Goal: Information Seeking & Learning: Learn about a topic

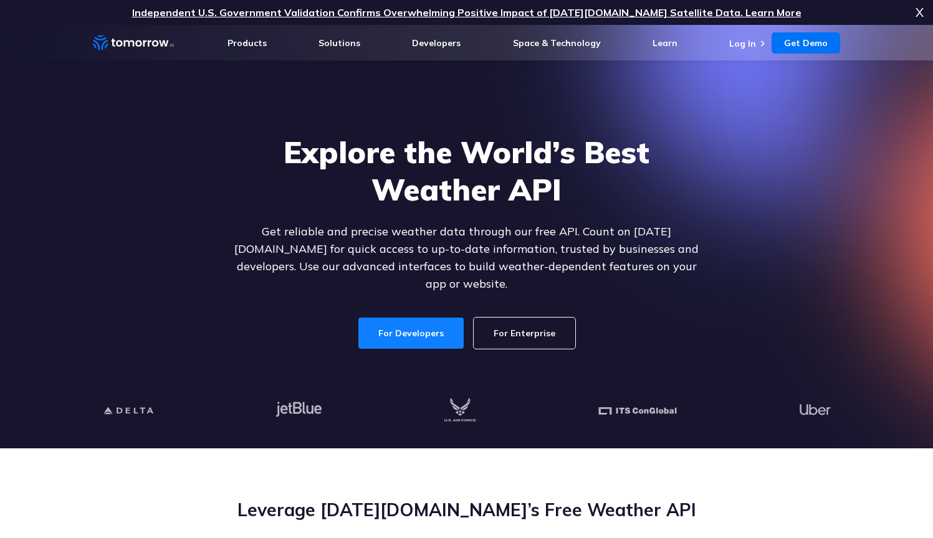
click at [426, 324] on link "For Developers" at bounding box center [410, 333] width 105 height 31
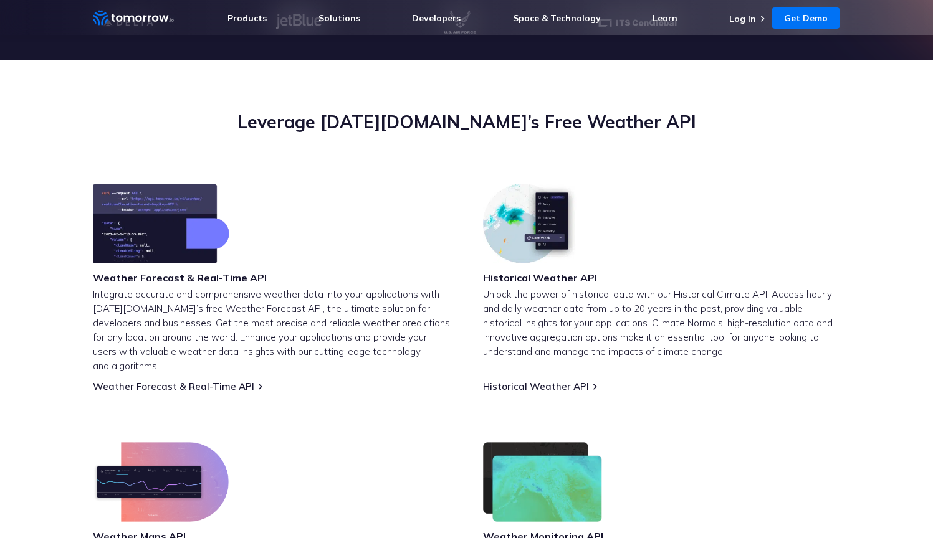
scroll to position [292, 0]
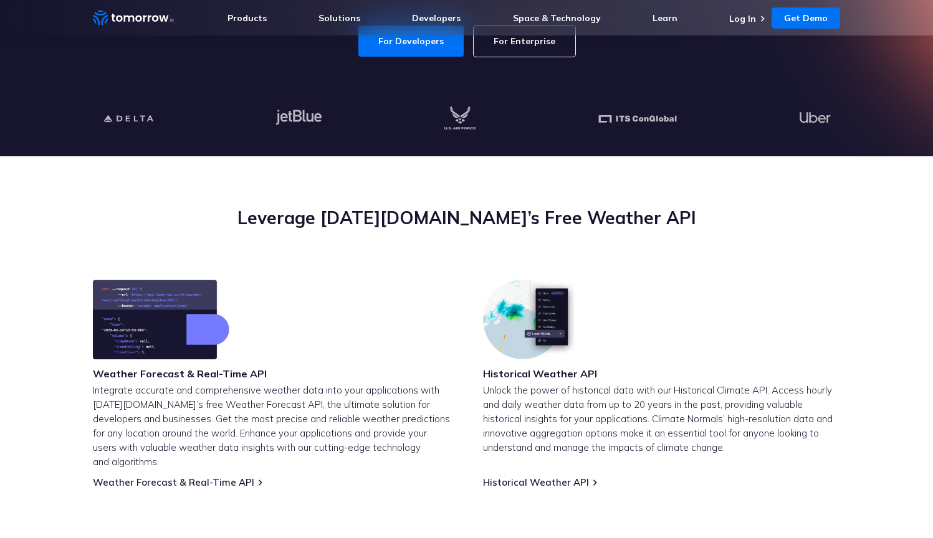
click at [131, 332] on img at bounding box center [161, 320] width 136 height 80
click at [246, 467] on div "Weather Forecast & Real-Time API Integrate accurate and comprehensive weather d…" at bounding box center [272, 384] width 358 height 209
click at [229, 477] on link "Weather Forecast & Real-Time API" at bounding box center [173, 483] width 161 height 12
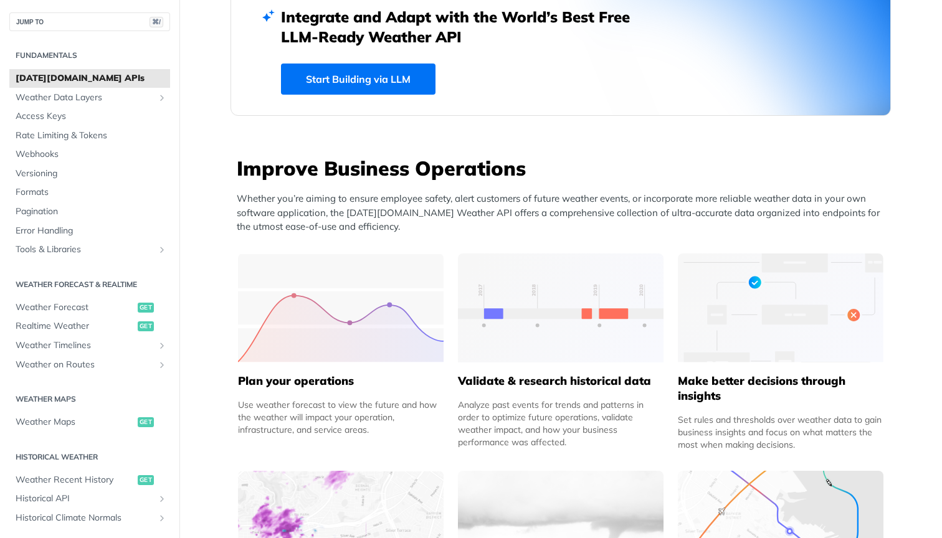
scroll to position [317, 0]
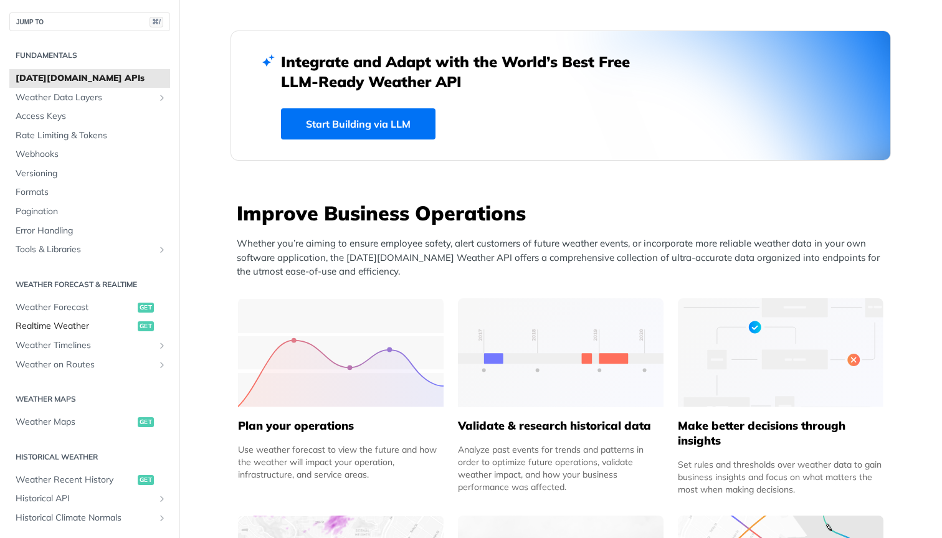
click at [60, 322] on span "Realtime Weather" at bounding box center [75, 326] width 119 height 12
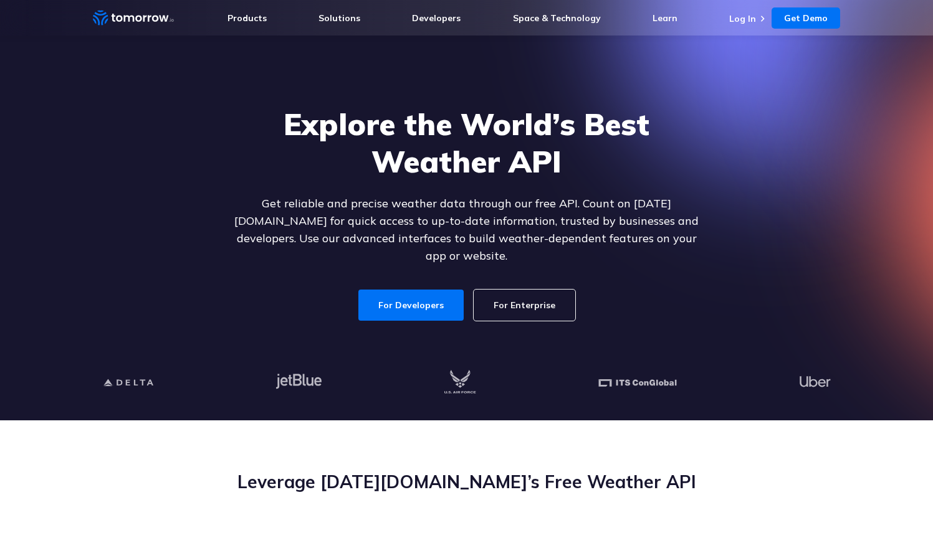
scroll to position [293, 0]
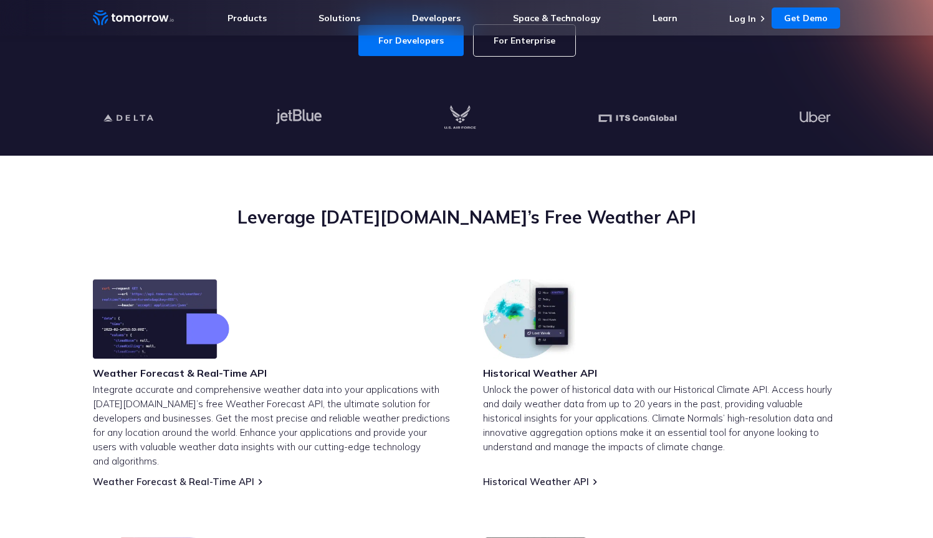
click at [202, 336] on img at bounding box center [161, 319] width 136 height 80
click at [131, 334] on img at bounding box center [161, 319] width 136 height 80
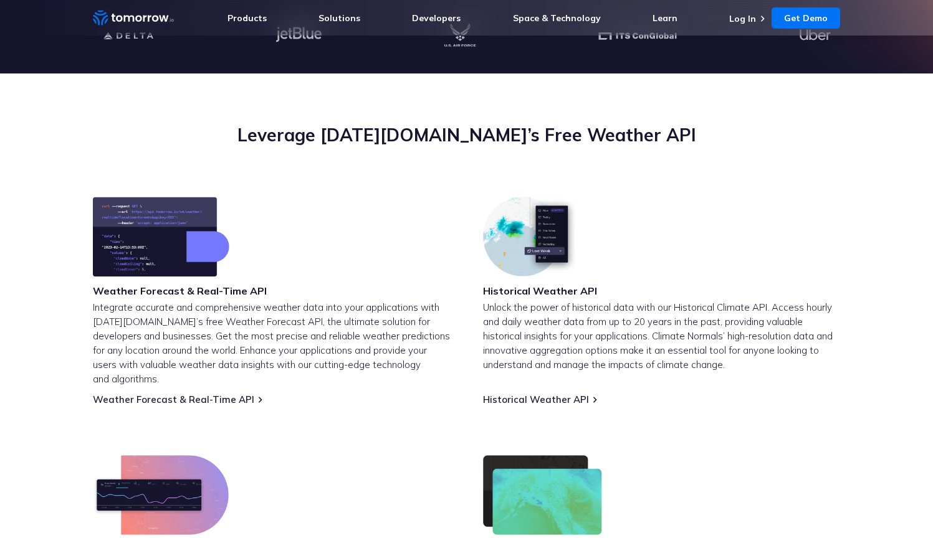
scroll to position [637, 0]
